Goal: Information Seeking & Learning: Check status

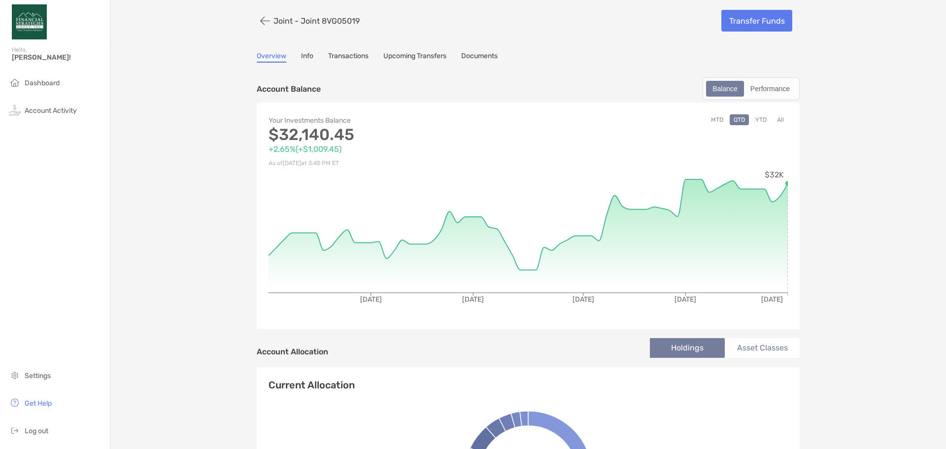
click at [778, 113] on div "Your Investments Balance $32,140.45 +2.65% ( +$1,009.45 ) As of Sep 4, '25 at 3…" at bounding box center [528, 215] width 543 height 227
click at [779, 123] on button "All" at bounding box center [780, 119] width 15 height 11
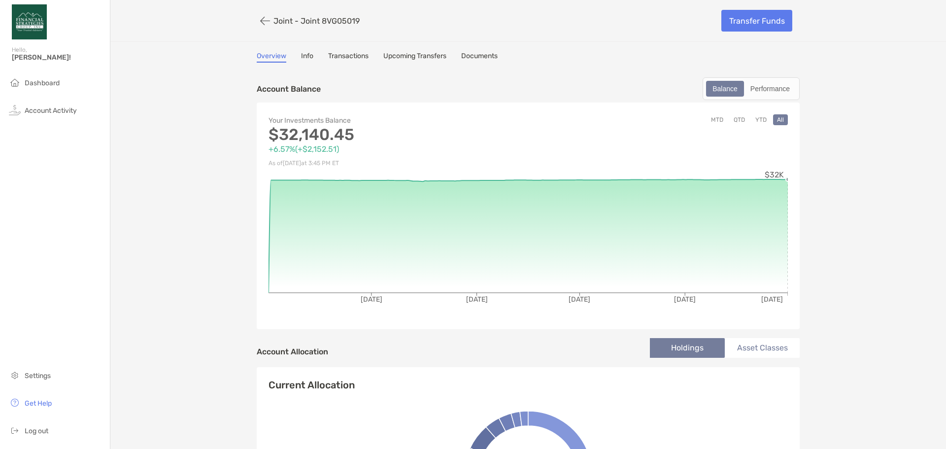
drag, startPoint x: 783, startPoint y: 179, endPoint x: 794, endPoint y: 179, distance: 11.3
click at [794, 179] on div "Your Investments Balance $32,140.45 +6.57% ( +$2,152.51 ) As of Sep 4, '25 at 3…" at bounding box center [528, 215] width 543 height 227
click at [755, 117] on button "YTD" at bounding box center [760, 119] width 19 height 11
click at [761, 180] on circle at bounding box center [763, 179] width 4 height 4
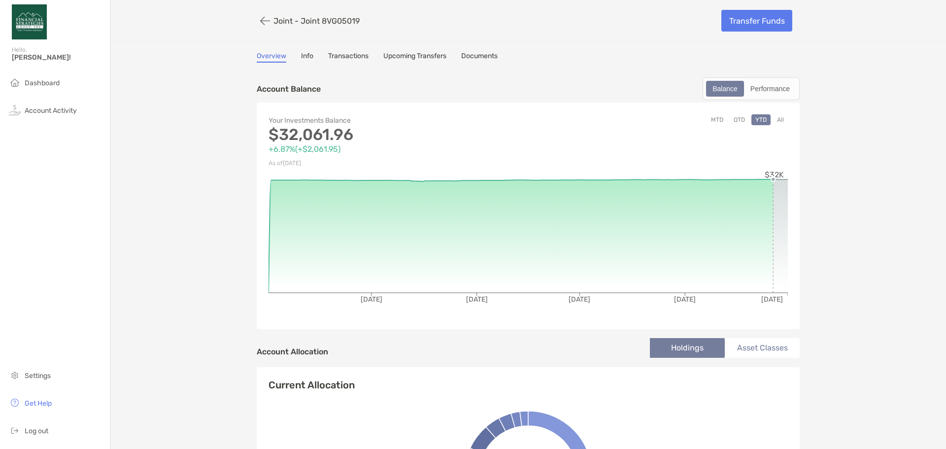
click at [771, 179] on circle at bounding box center [773, 179] width 4 height 4
click at [383, 100] on div "Account Balance Balance Performance Your Investments Balance $32,140.45 +6.57% …" at bounding box center [528, 203] width 543 height 252
